Goal: Use online tool/utility: Utilize a website feature to perform a specific function

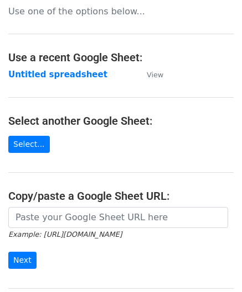
scroll to position [55, 0]
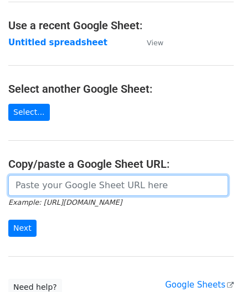
click at [45, 185] on input "url" at bounding box center [117, 185] width 219 height 21
paste input "[URL][DOMAIN_NAME]"
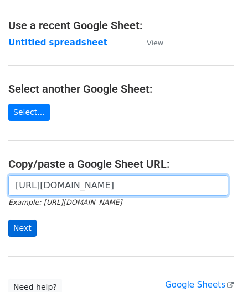
type input "[URL][DOMAIN_NAME]"
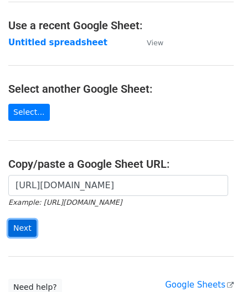
scroll to position [0, 0]
click at [21, 227] on input "Next" at bounding box center [22, 228] width 28 height 17
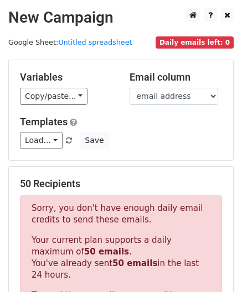
scroll to position [373, 0]
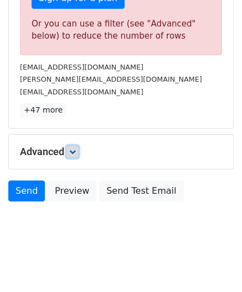
click at [78, 150] on link at bounding box center [72, 152] width 12 height 12
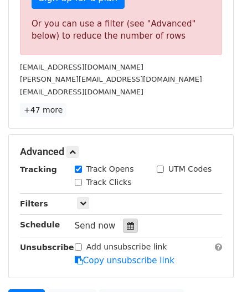
click at [126, 219] on div at bounding box center [130, 226] width 15 height 14
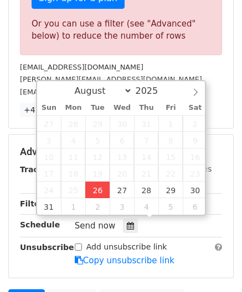
type input "2025-08-26 12:00"
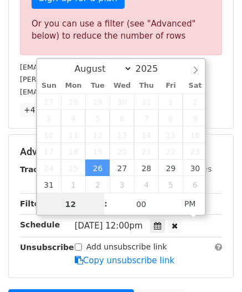
paste input "4"
type input "4"
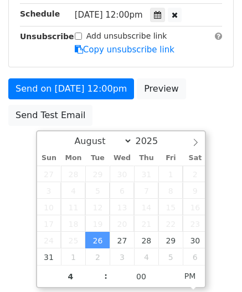
type input "2025-08-26 16:00"
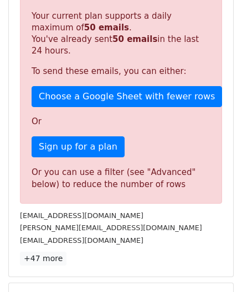
scroll to position [507, 0]
